Goal: Task Accomplishment & Management: Use online tool/utility

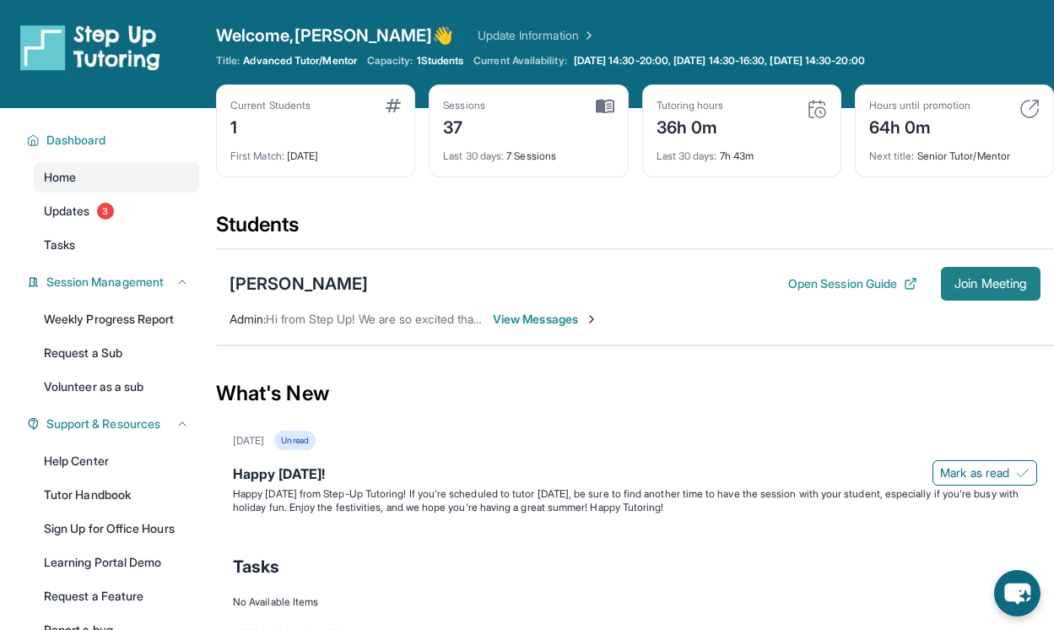
click at [994, 287] on span "Join Meeting" at bounding box center [991, 284] width 73 height 10
click at [988, 280] on span "Join Meeting" at bounding box center [991, 284] width 73 height 10
click at [965, 279] on span "Join Meeting" at bounding box center [991, 284] width 73 height 10
click at [970, 279] on span "Join Meeting" at bounding box center [991, 284] width 73 height 10
click at [998, 284] on span "Join Meeting" at bounding box center [991, 284] width 73 height 10
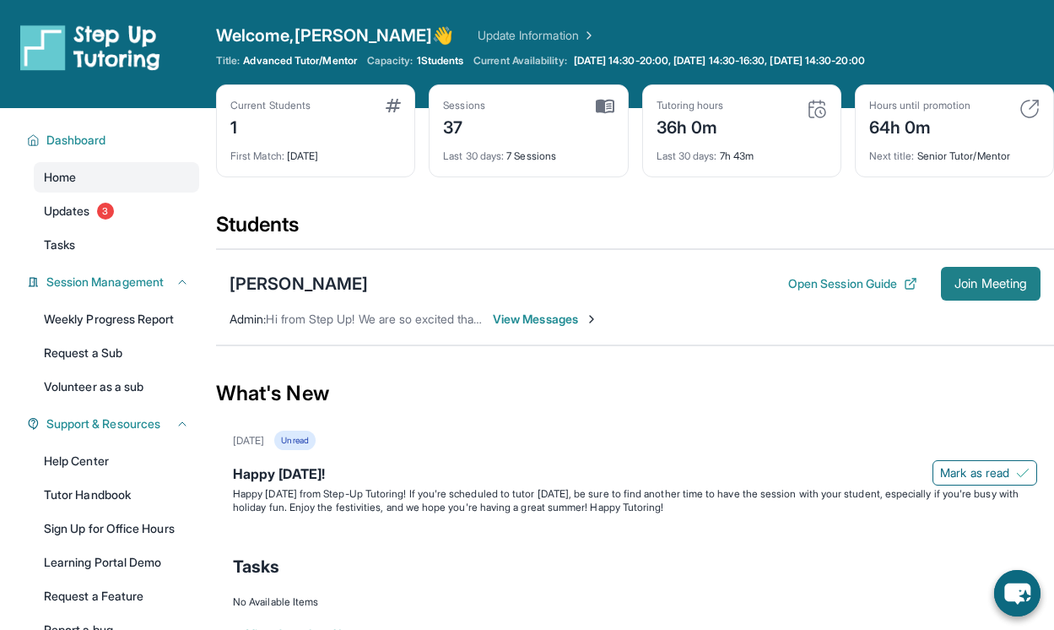
click at [982, 273] on button "Join Meeting" at bounding box center [991, 284] width 100 height 34
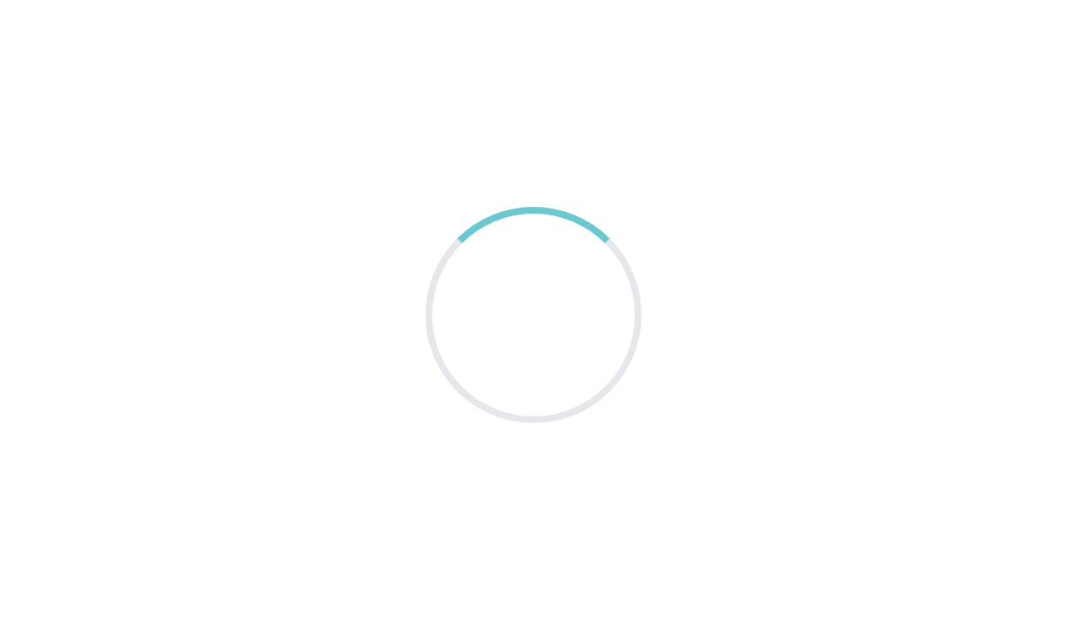
click at [329, 303] on main at bounding box center [533, 315] width 1067 height 630
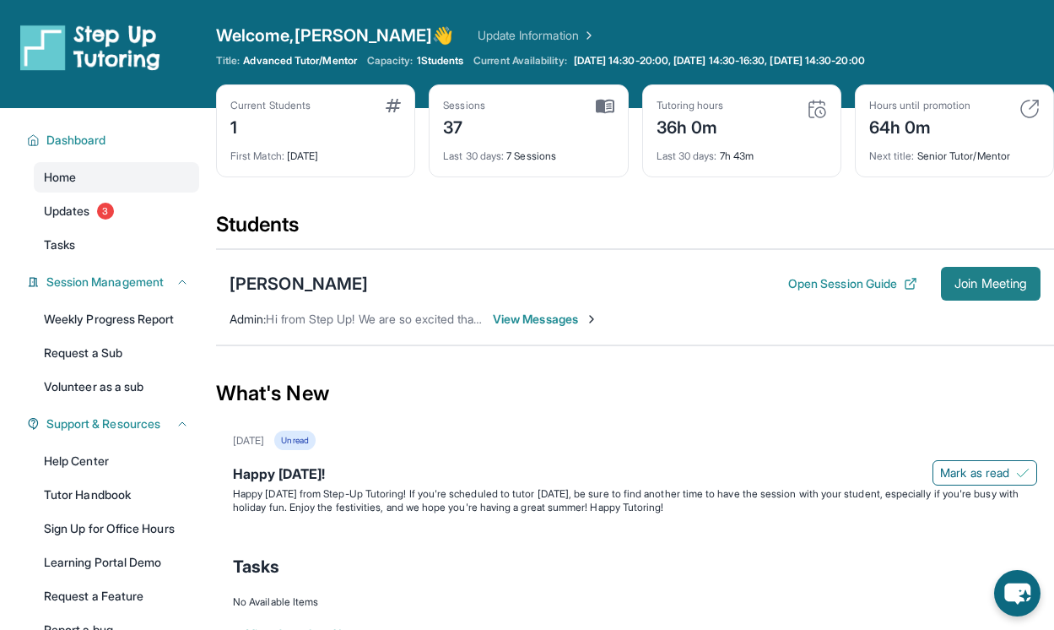
click at [996, 279] on span "Join Meeting" at bounding box center [991, 284] width 73 height 10
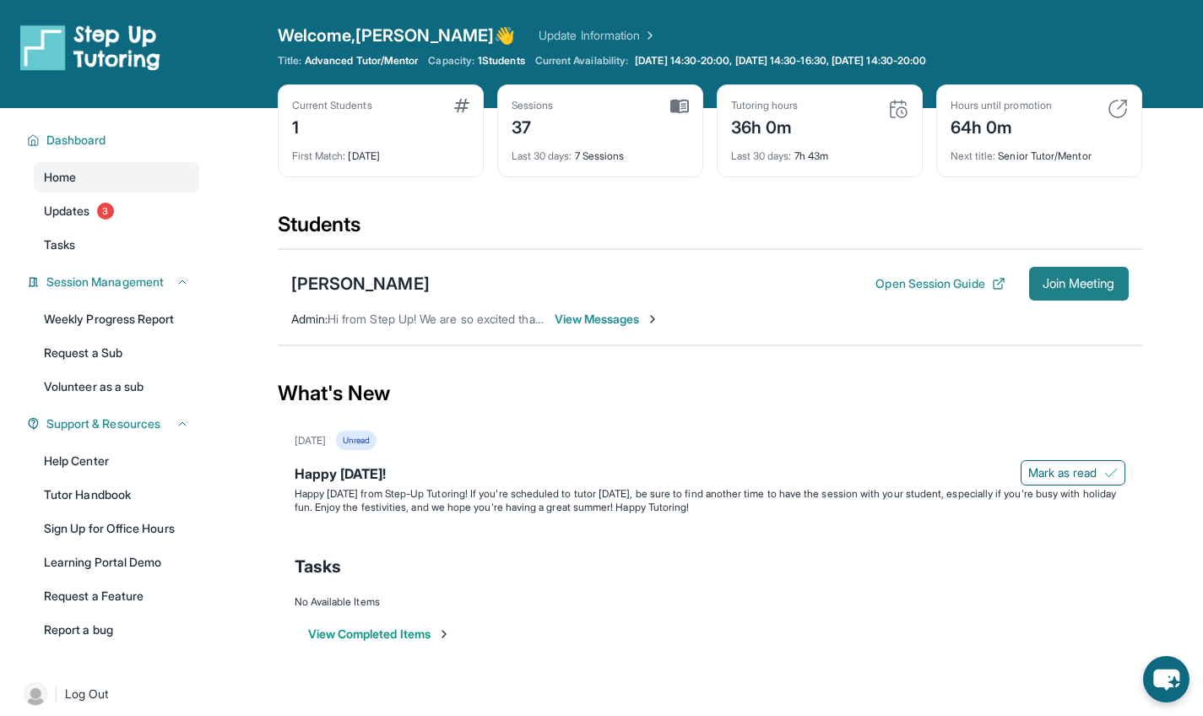
click at [1066, 274] on button "Join Meeting" at bounding box center [1079, 284] width 100 height 34
click at [1066, 272] on button "Join Meeting" at bounding box center [1079, 284] width 100 height 34
click at [1068, 279] on span "Join Meeting" at bounding box center [1078, 284] width 73 height 10
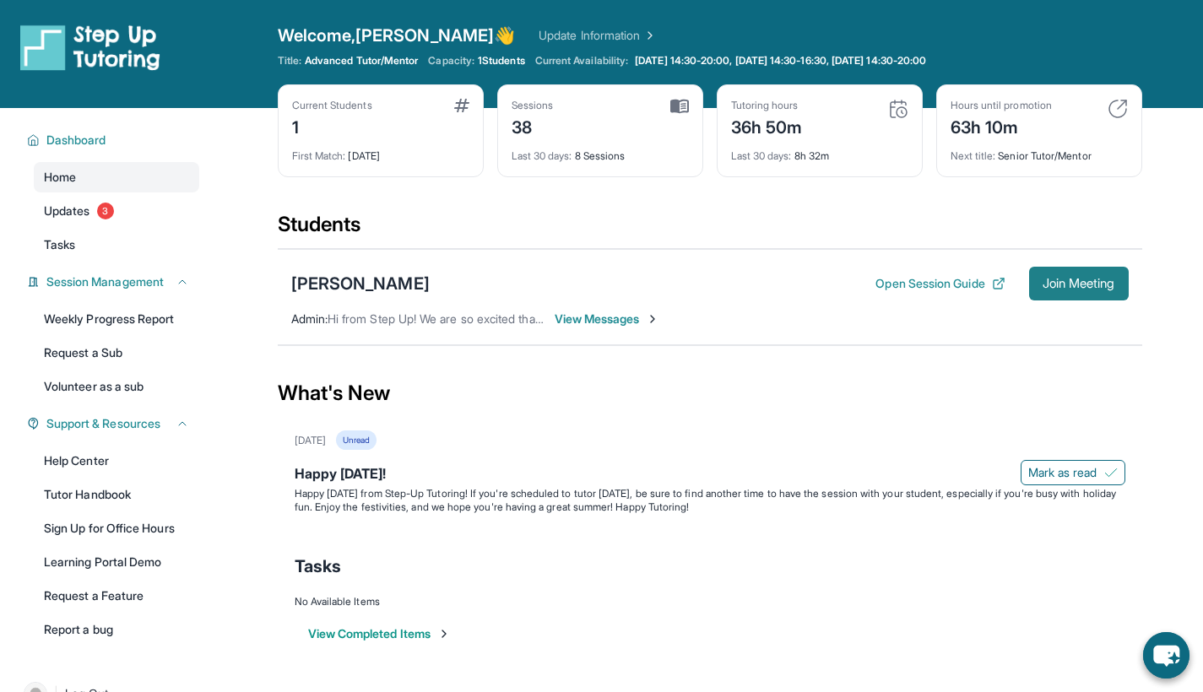
click at [1063, 282] on span "Join Meeting" at bounding box center [1078, 284] width 73 height 10
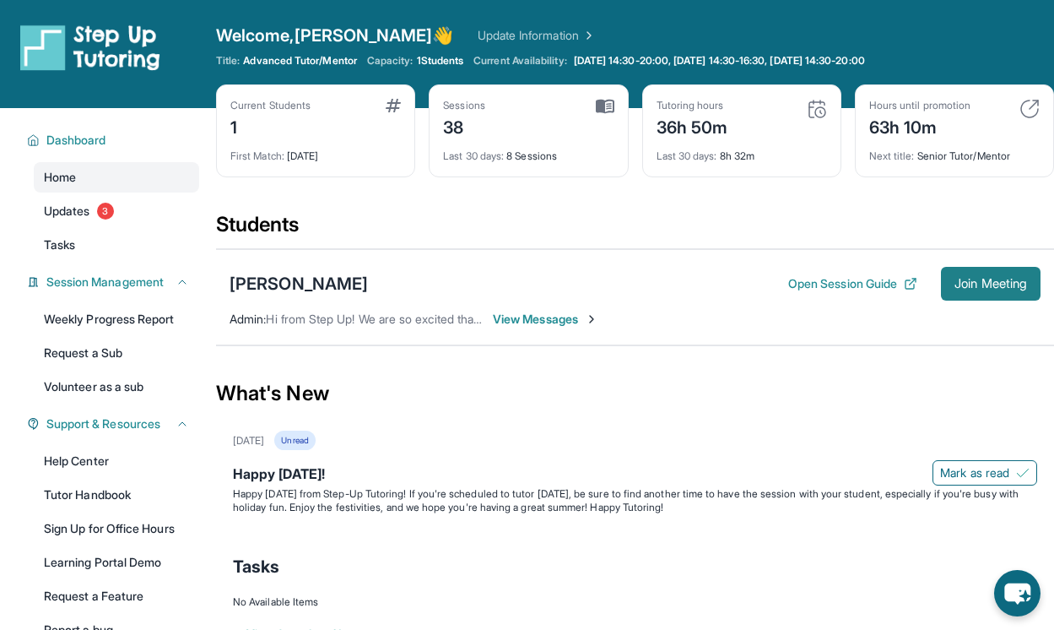
click at [992, 282] on span "Join Meeting" at bounding box center [991, 284] width 73 height 10
click at [993, 279] on span "Join Meeting" at bounding box center [991, 284] width 73 height 10
click at [984, 279] on span "Join Meeting" at bounding box center [991, 284] width 73 height 10
